Goal: Navigation & Orientation: Find specific page/section

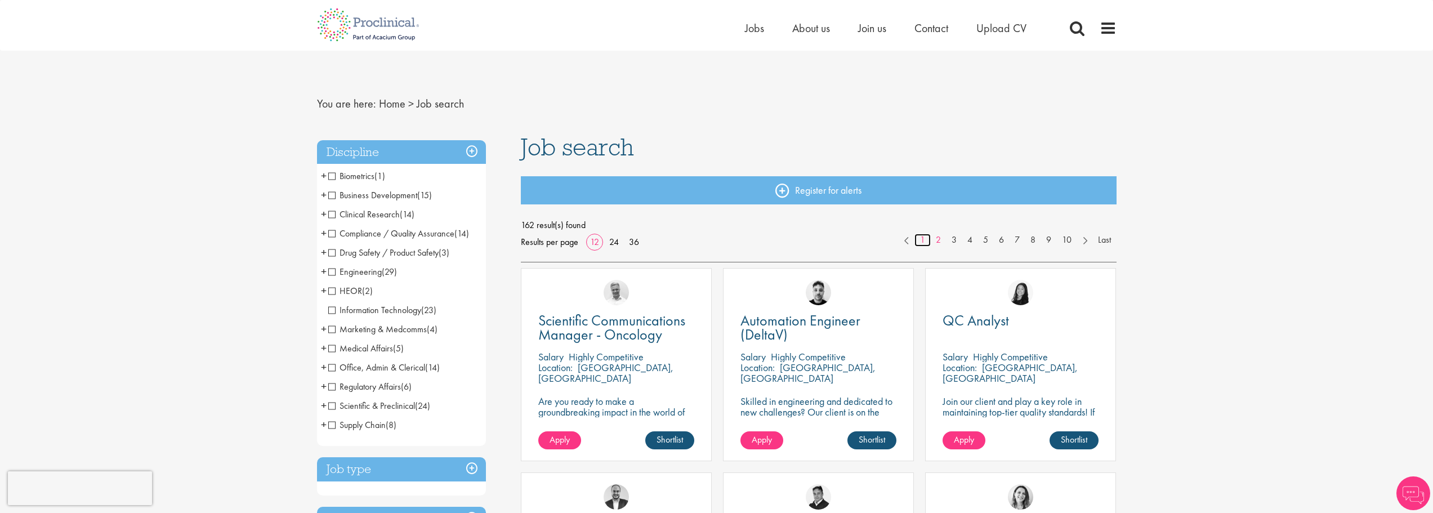
click at [916, 241] on link "1" at bounding box center [922, 240] width 16 height 13
click at [918, 239] on link "1" at bounding box center [922, 240] width 16 height 13
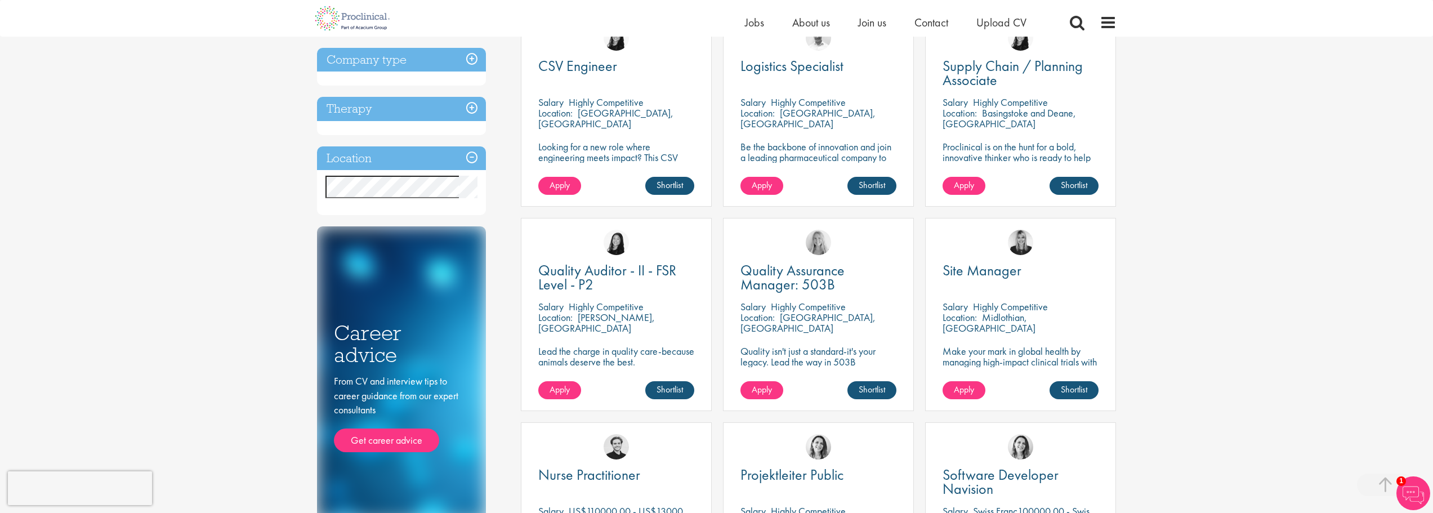
scroll to position [281, 0]
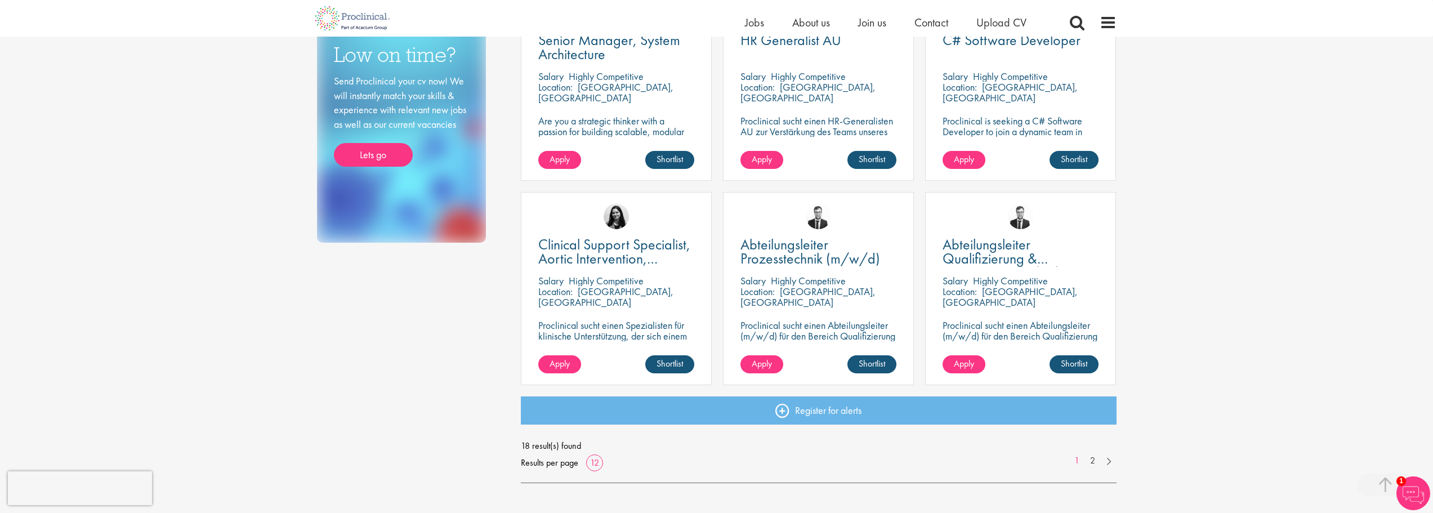
scroll to position [675, 0]
